Goal: Task Accomplishment & Management: Complete application form

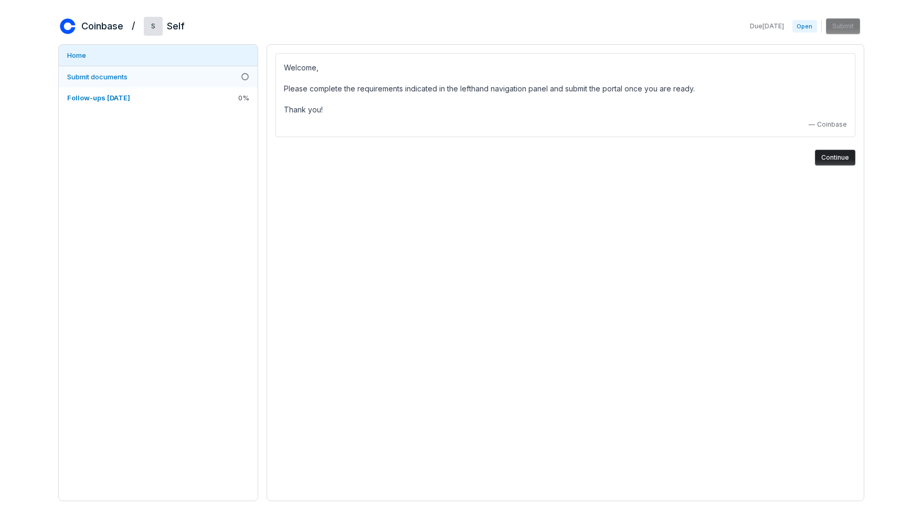
click at [213, 75] on link "Submit documents" at bounding box center [158, 76] width 199 height 21
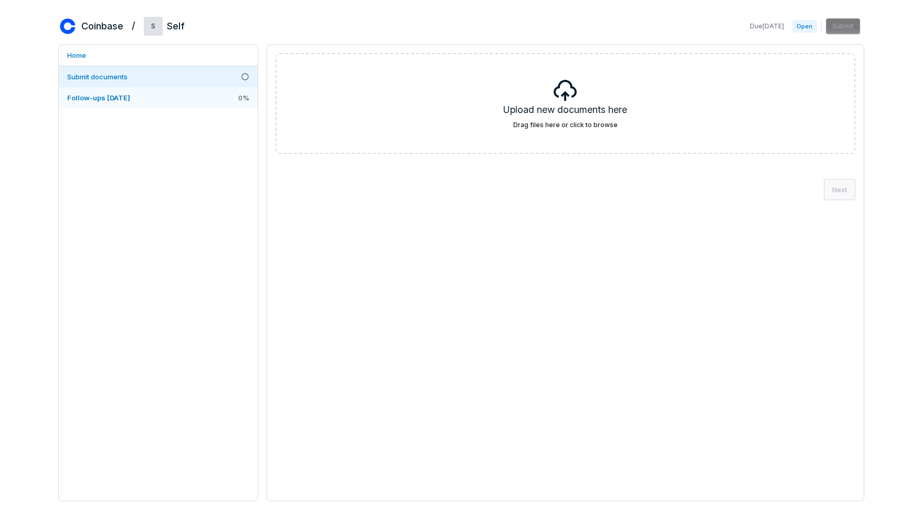
click at [204, 98] on link "Follow-ups [DATE] 0 %" at bounding box center [158, 97] width 199 height 21
